Goal: Task Accomplishment & Management: Use online tool/utility

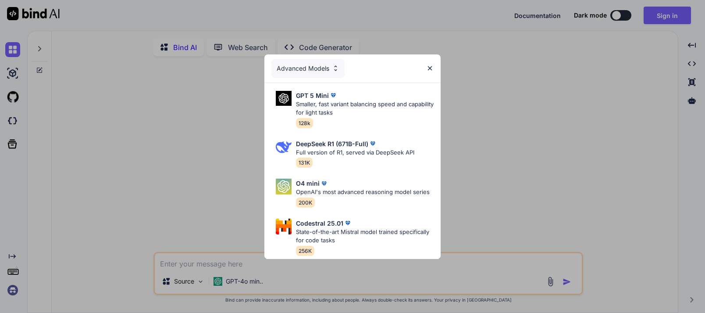
type textarea "x"
click at [376, 118] on div "GPT 5 Mini Smaller, fast variant balancing speed and capability for light tasks…" at bounding box center [365, 109] width 138 height 37
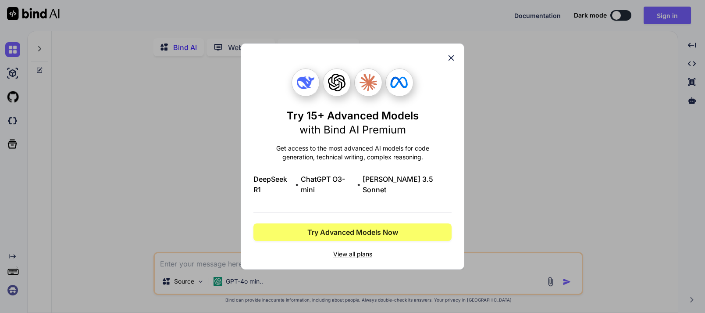
click at [360, 250] on span "View all plans" at bounding box center [353, 254] width 198 height 9
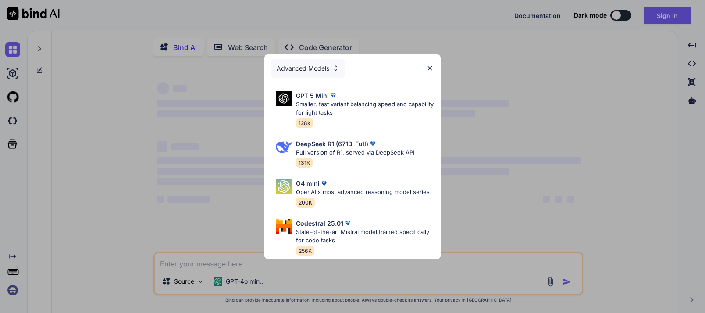
type textarea "x"
